Goal: Communication & Community: Answer question/provide support

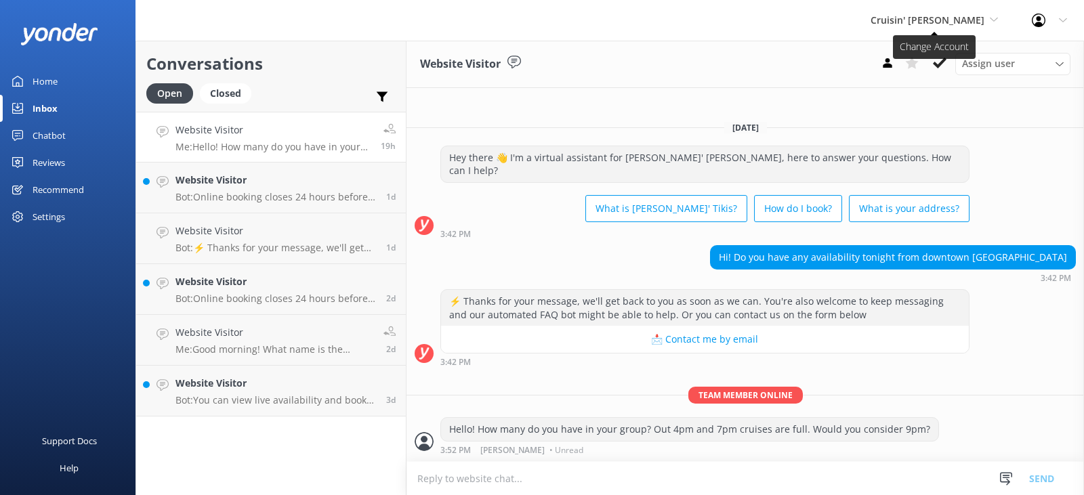
click at [936, 24] on span "Cruisin' [PERSON_NAME]" at bounding box center [928, 20] width 114 height 13
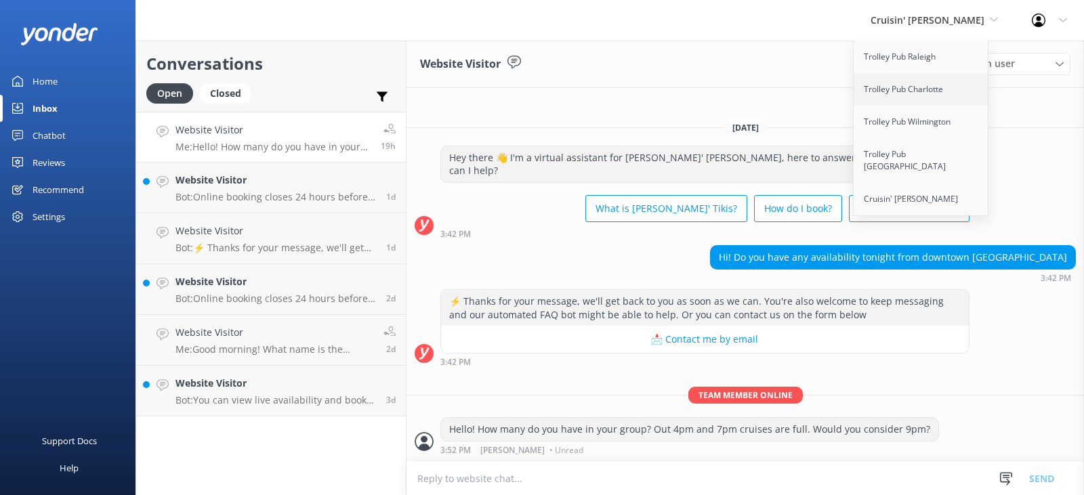
click at [894, 91] on link "Trolley Pub Charlotte" at bounding box center [922, 89] width 136 height 33
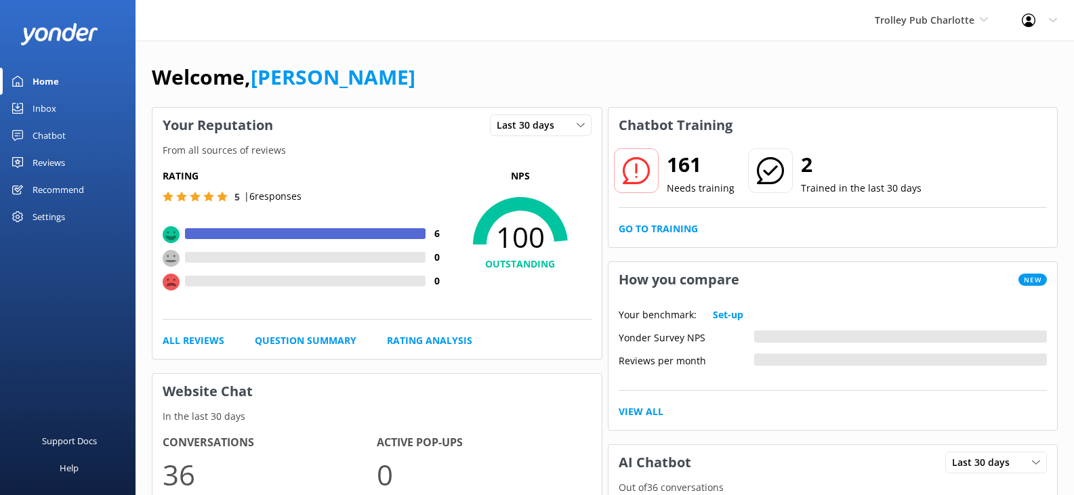
click at [45, 106] on div "Inbox" at bounding box center [45, 108] width 24 height 27
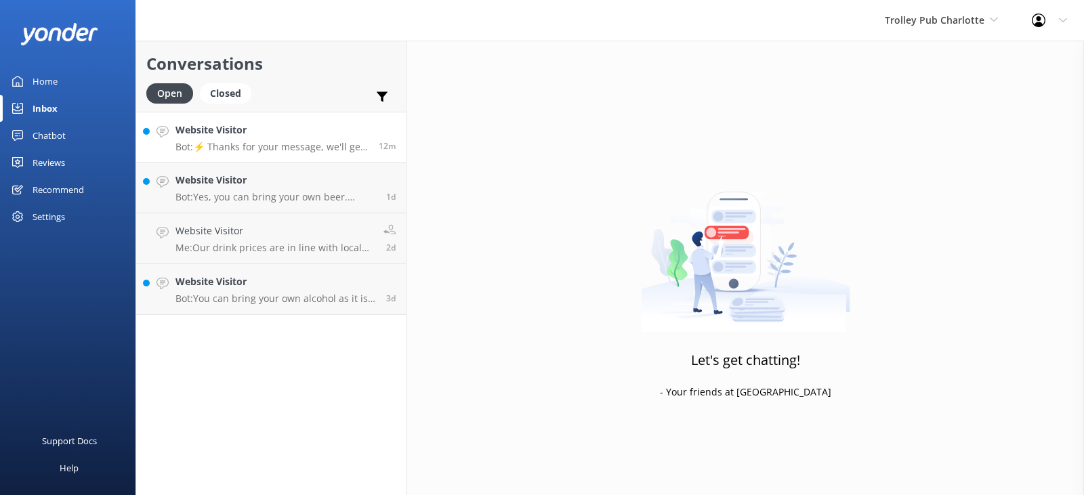
click at [276, 139] on div "Website Visitor Bot: ⚡ Thanks for your message, we'll get back to you as soon a…" at bounding box center [271, 137] width 193 height 29
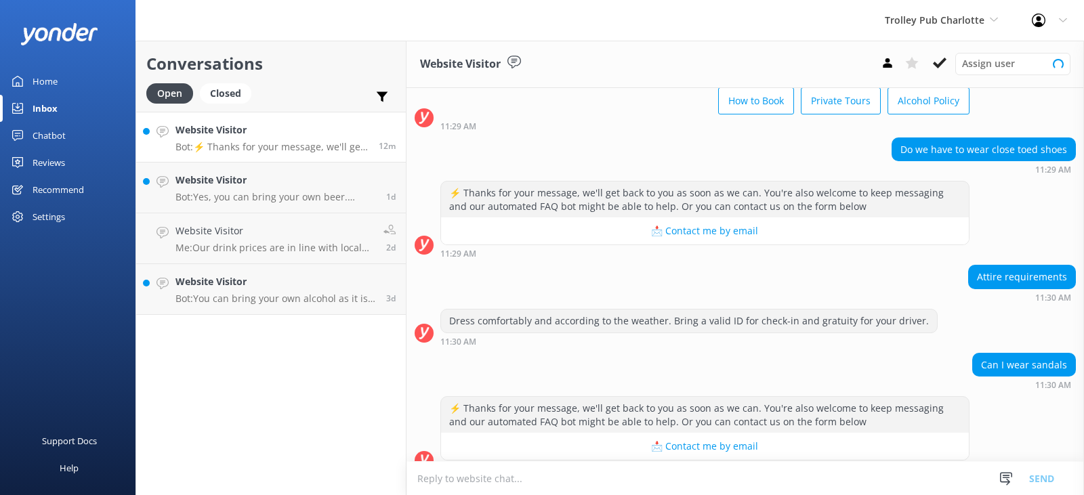
scroll to position [92, 0]
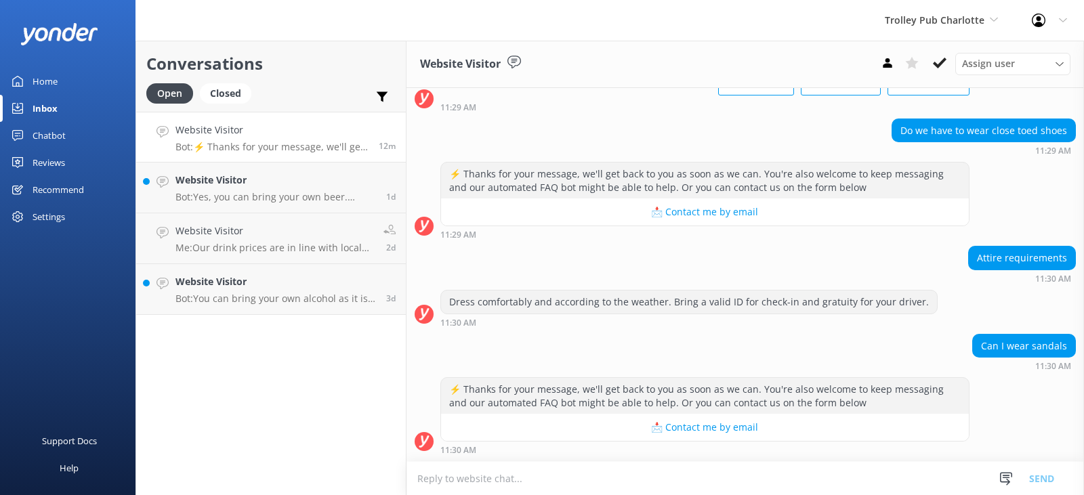
click at [482, 479] on textarea at bounding box center [746, 478] width 678 height 33
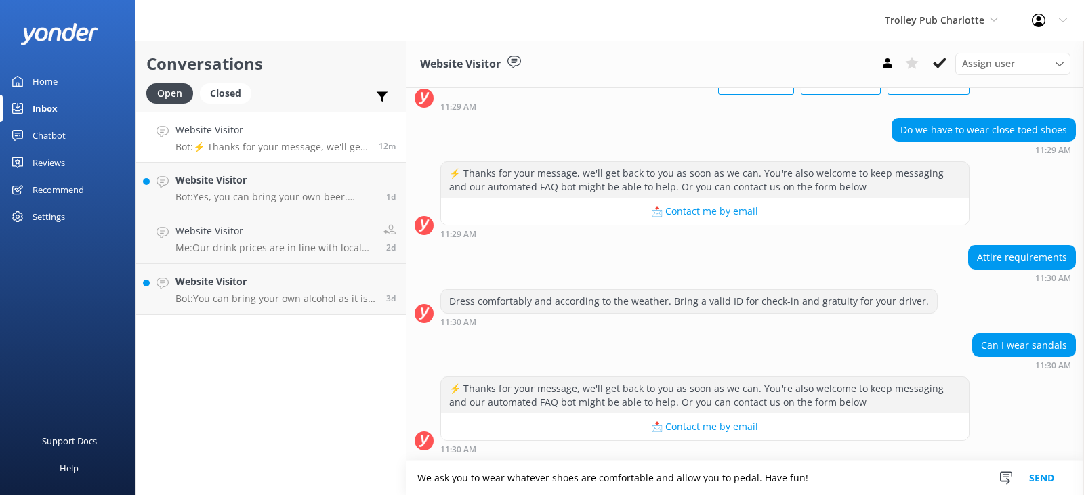
type textarea "We ask you to wear whatever shoes are comfortable and allow you to pedal. Have …"
click at [1034, 476] on button "Send" at bounding box center [1041, 478] width 51 height 34
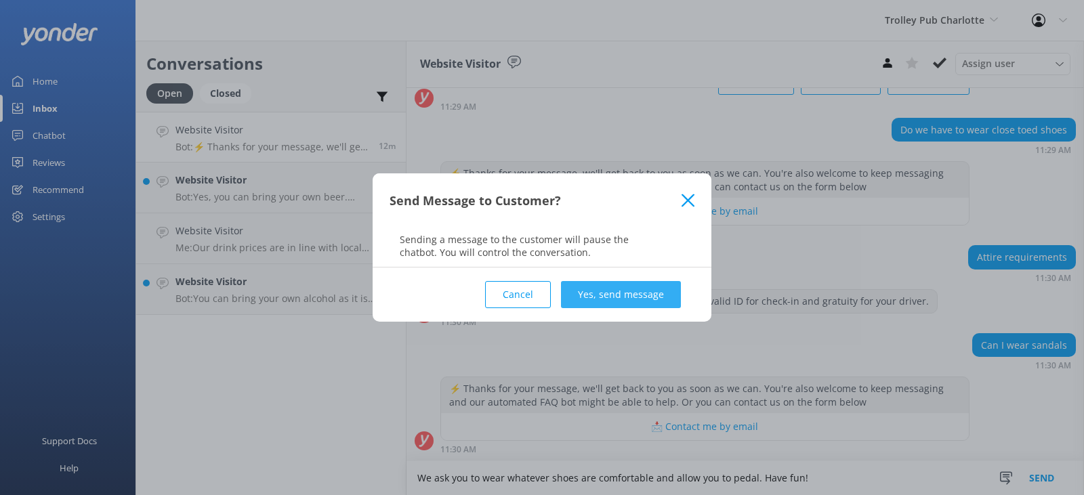
click at [633, 295] on button "Yes, send message" at bounding box center [621, 294] width 120 height 27
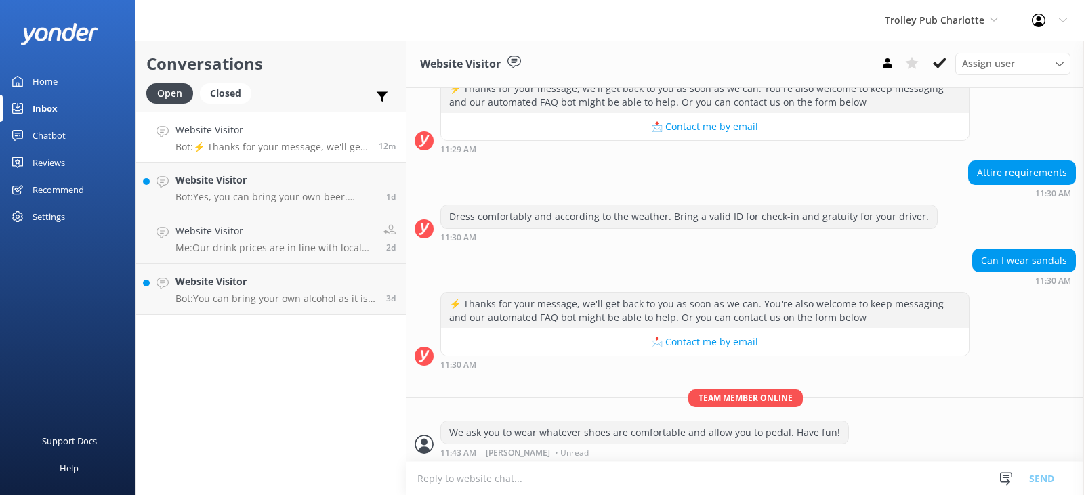
scroll to position [180, 0]
